Goal: Task Accomplishment & Management: Use online tool/utility

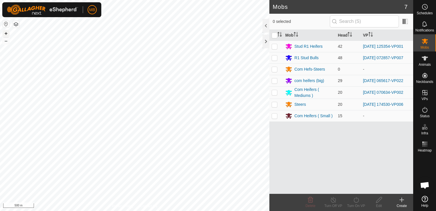
click at [5, 34] on button "+" at bounding box center [6, 33] width 7 height 7
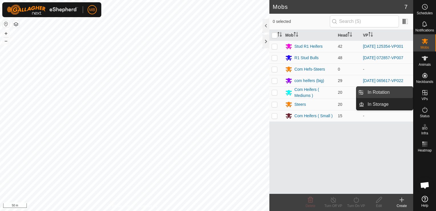
click at [410, 97] on link "In Rotation" at bounding box center [389, 92] width 49 height 11
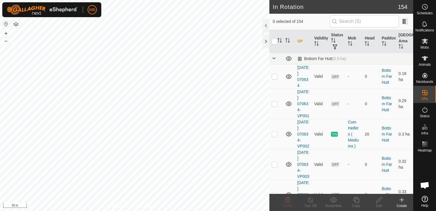
click at [400, 205] on div "Create" at bounding box center [402, 205] width 23 height 5
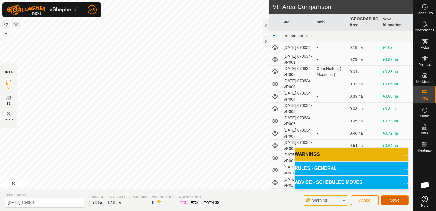
click at [393, 199] on span "Save" at bounding box center [396, 200] width 10 height 5
